Goal: Task Accomplishment & Management: Complete application form

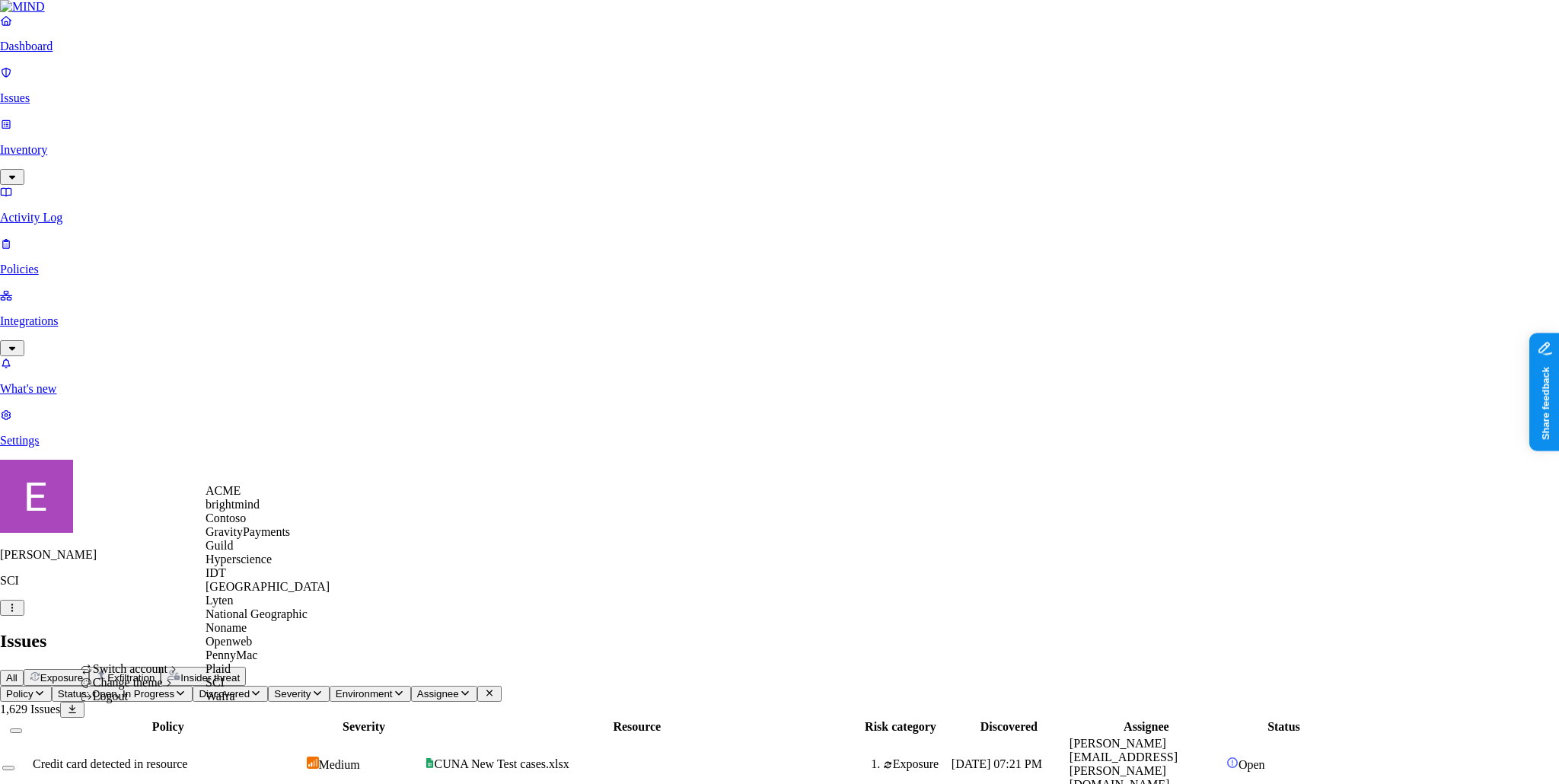
click at [249, 498] on div "ACME" at bounding box center [267, 491] width 124 height 14
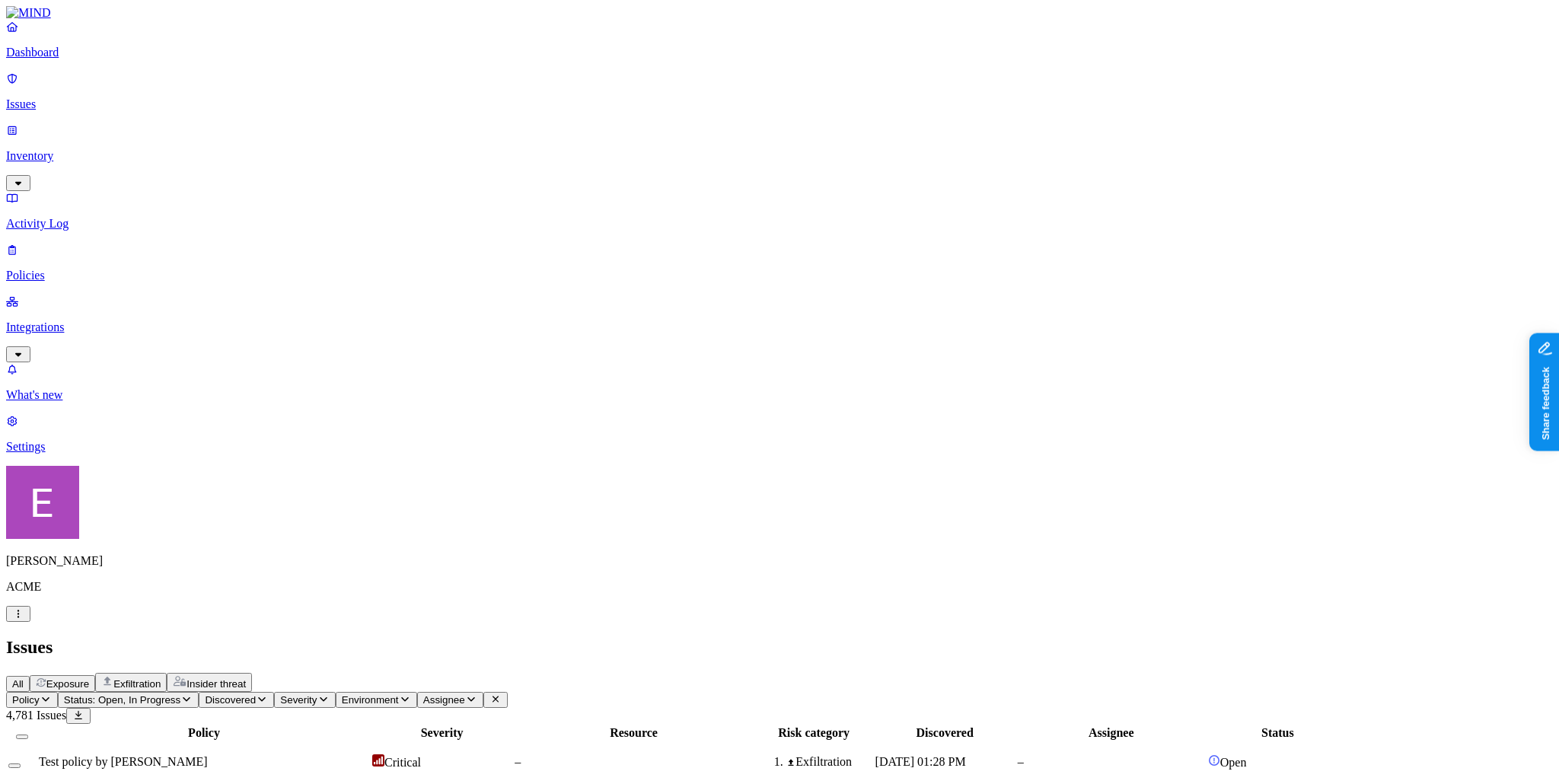
click at [66, 243] on link "Policies" at bounding box center [780, 262] width 1546 height 40
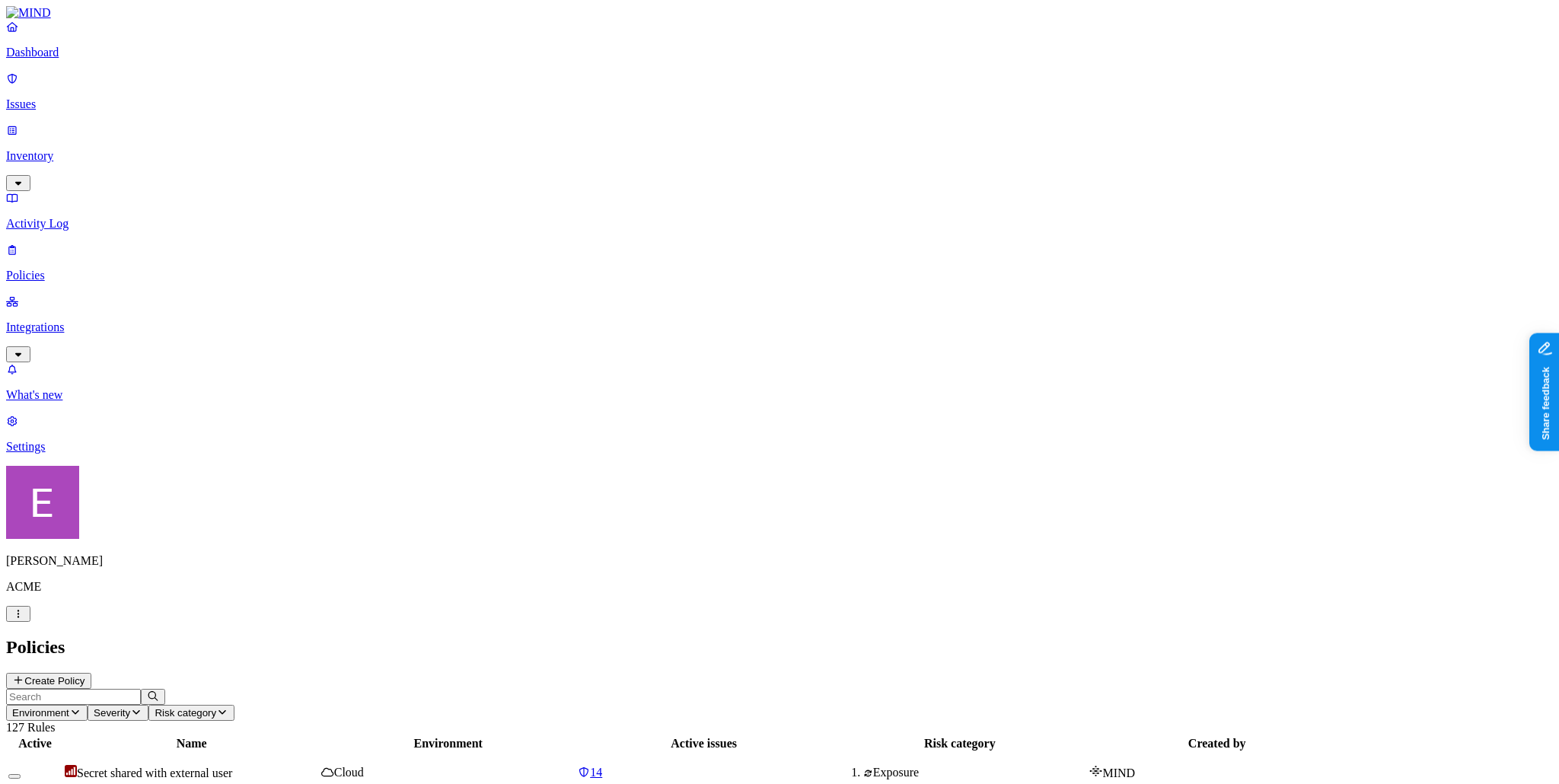
click at [91, 673] on button "Create Policy" at bounding box center [49, 681] width 85 height 16
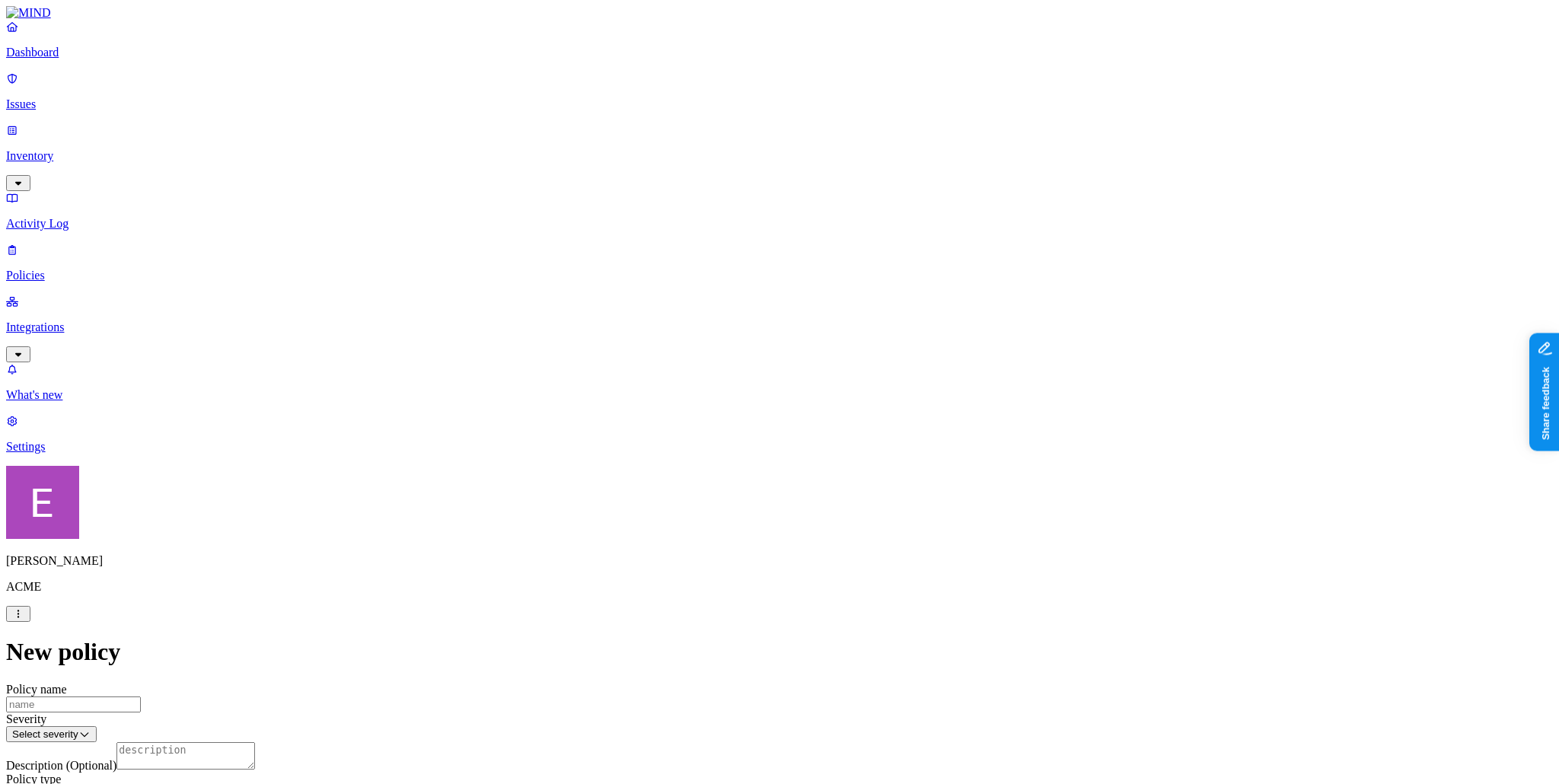
scroll to position [452, 0]
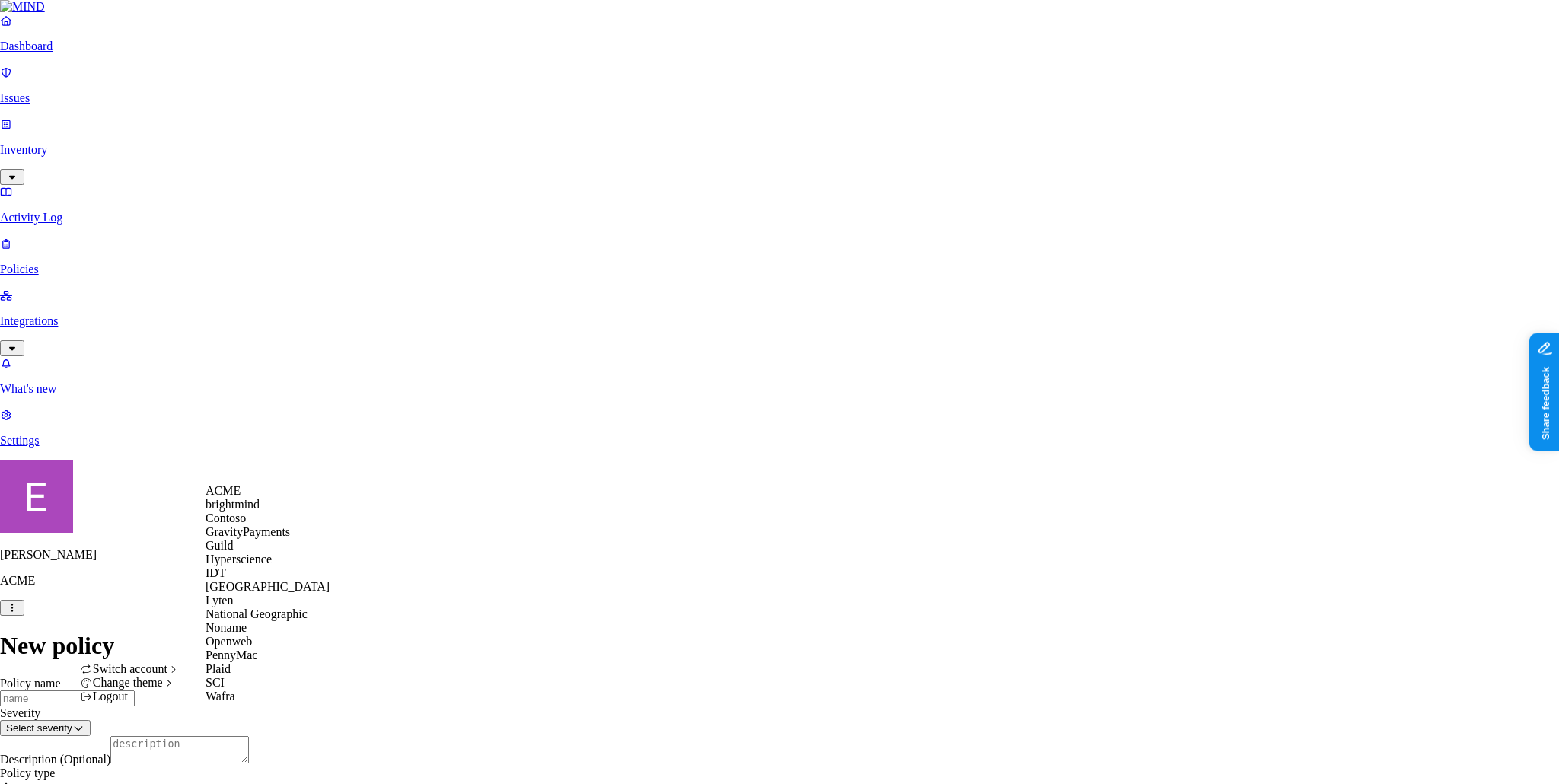
scroll to position [152, 0]
click at [252, 689] on div "SCI" at bounding box center [267, 682] width 124 height 14
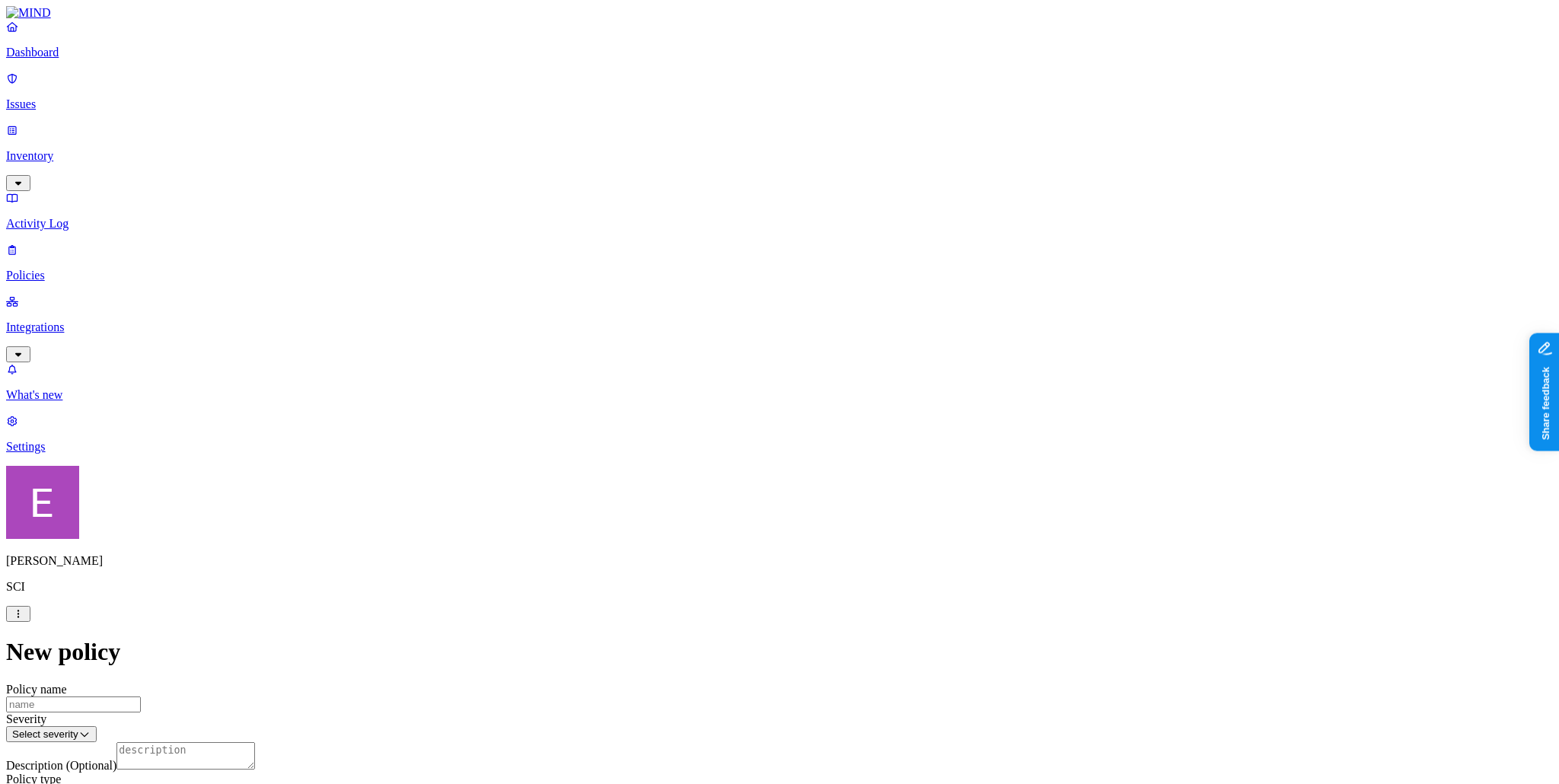
click at [74, 60] on p "Dashboard" at bounding box center [780, 52] width 1546 height 14
